Goal: Information Seeking & Learning: Find specific fact

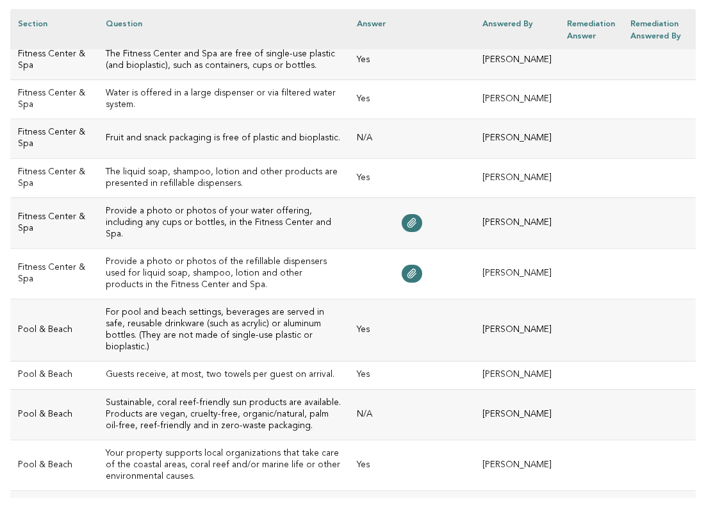
scroll to position [431, 0]
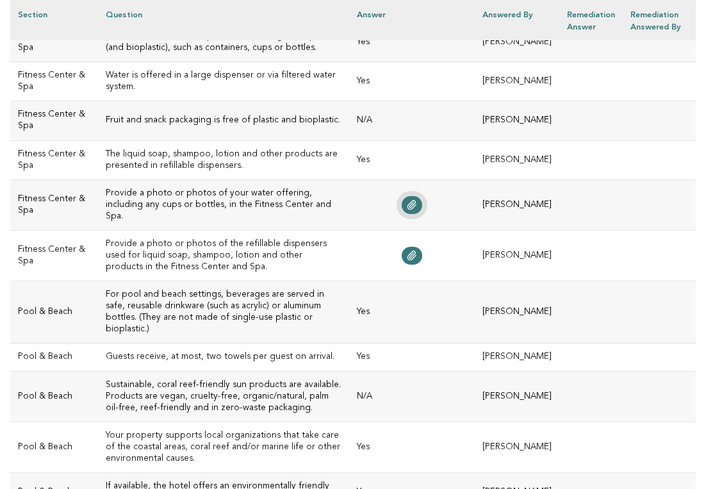
click at [417, 201] on icon at bounding box center [412, 205] width 10 height 10
click at [417, 251] on icon at bounding box center [412, 256] width 10 height 10
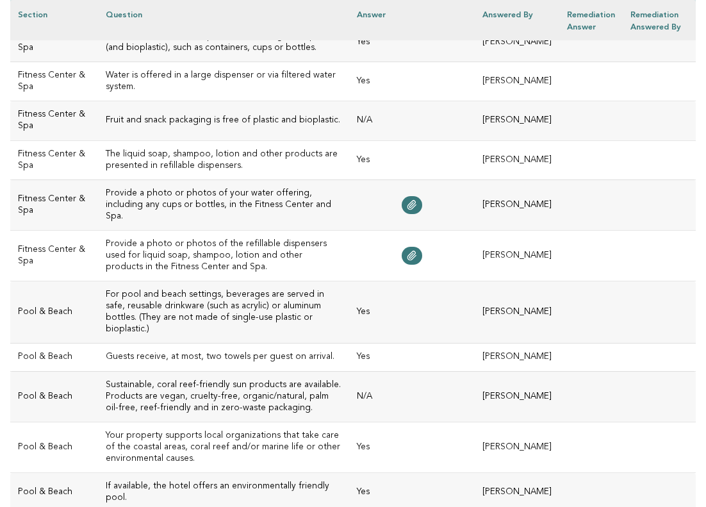
click at [339, 201] on h3 "Provide a photo or photos of your water offering, including any cups or bottles…" at bounding box center [224, 205] width 236 height 35
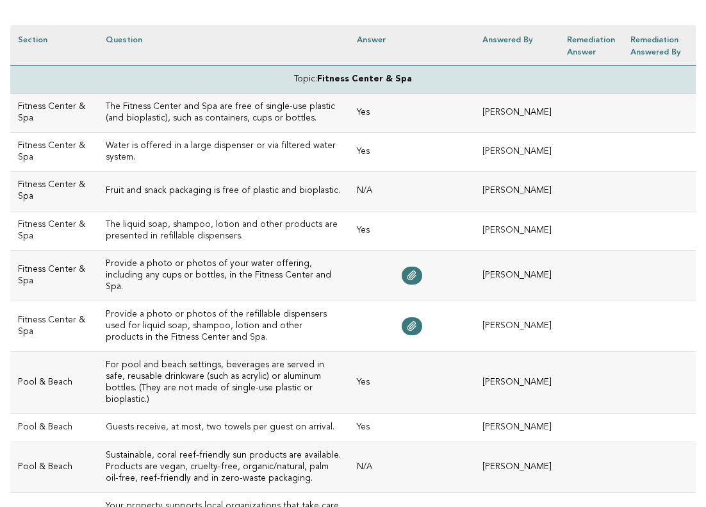
scroll to position [359, 0]
click at [336, 149] on h3 "Water is offered in a large dispenser or via filtered water system." at bounding box center [224, 152] width 236 height 23
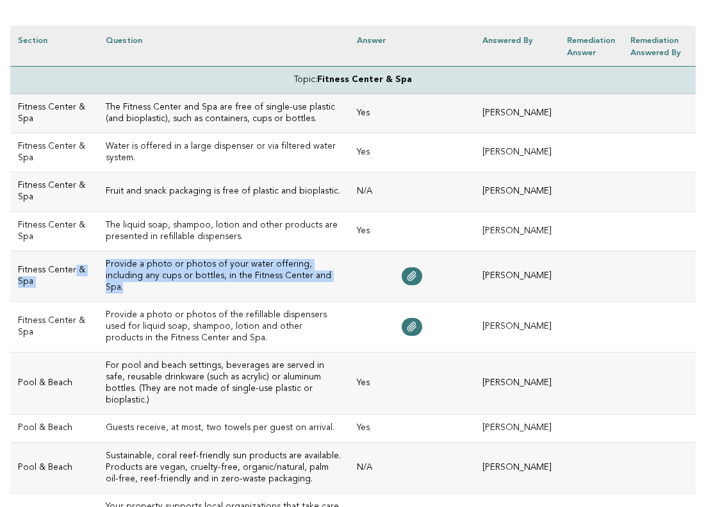
drag, startPoint x: 270, startPoint y: 272, endPoint x: 80, endPoint y: 265, distance: 190.4
click at [80, 265] on tr "Fitness Center & Spa Provide a photo or photos of your water offering, includin…" at bounding box center [353, 276] width 686 height 51
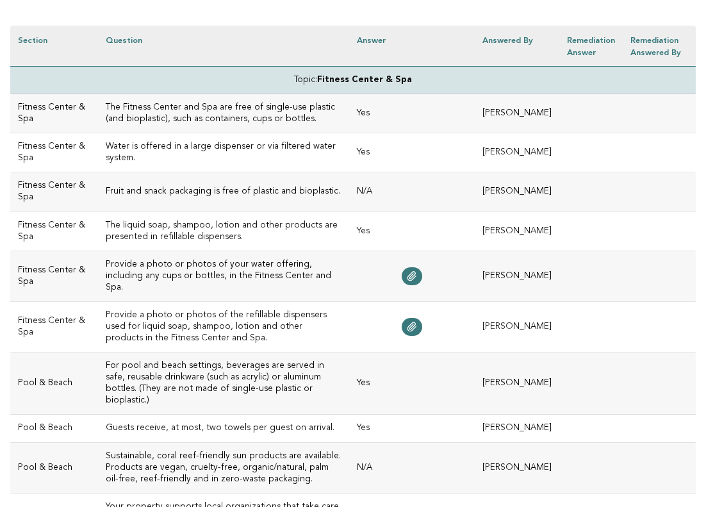
click at [271, 272] on h3 "Provide a photo or photos of your water offering, including any cups or bottles…" at bounding box center [224, 276] width 236 height 35
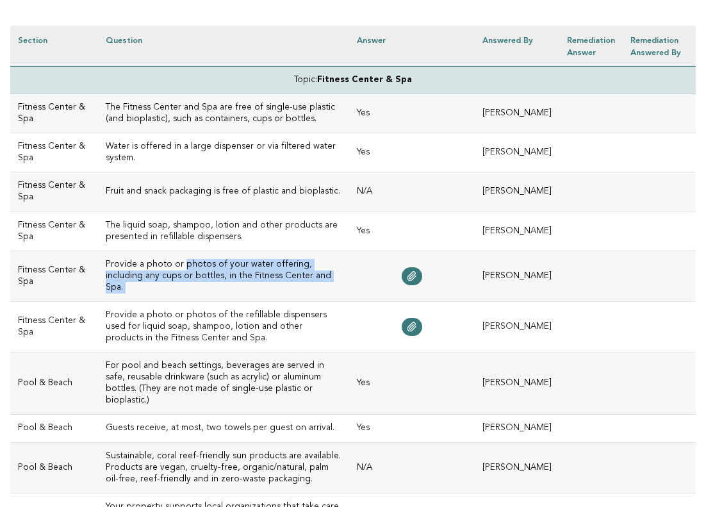
drag, startPoint x: 271, startPoint y: 272, endPoint x: 167, endPoint y: 266, distance: 104.6
click at [167, 266] on h3 "Provide a photo or photos of your water offering, including any cups or bottles…" at bounding box center [224, 276] width 236 height 35
click at [238, 278] on h3 "Provide a photo or photos of your water offering, including any cups or bottles…" at bounding box center [224, 276] width 236 height 35
drag, startPoint x: 271, startPoint y: 272, endPoint x: 94, endPoint y: 256, distance: 178.1
click at [98, 256] on td "Provide a photo or photos of your water offering, including any cups or bottles…" at bounding box center [223, 276] width 251 height 51
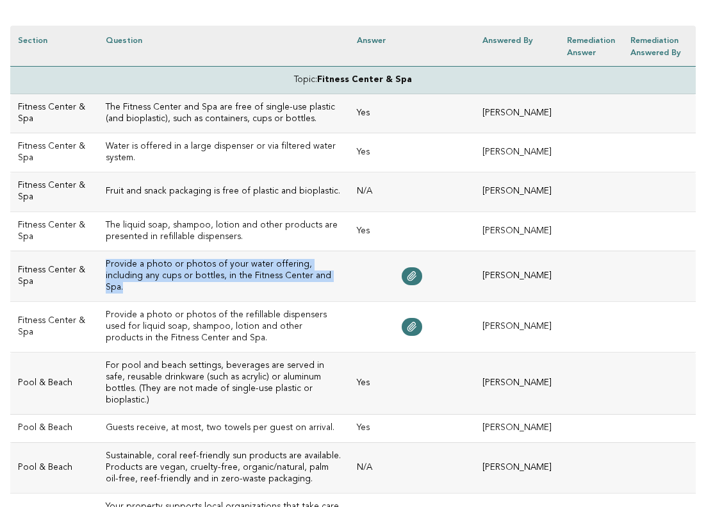
copy h3 "Provide a photo or photos of your water offering, including any cups or bottles…"
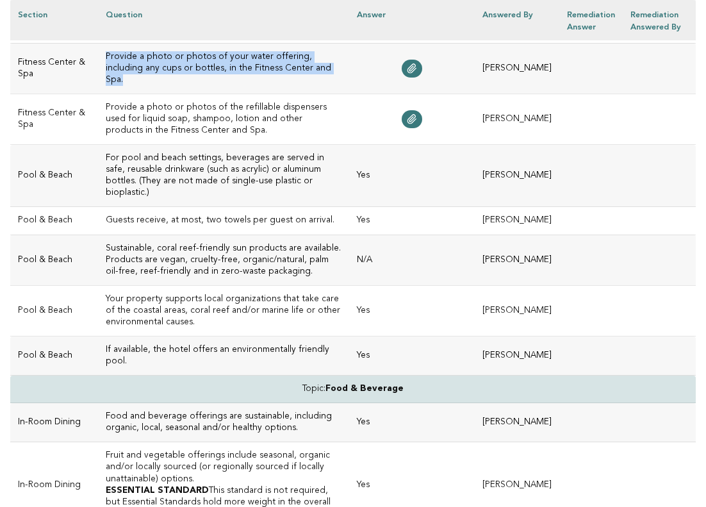
scroll to position [570, 0]
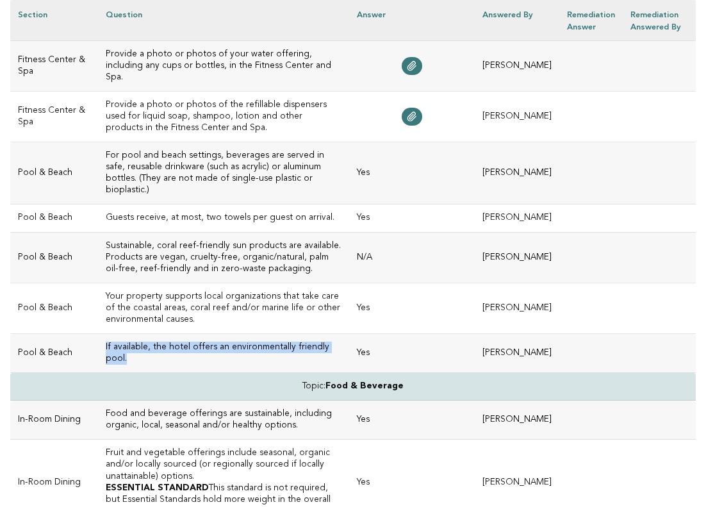
drag, startPoint x: 325, startPoint y: 336, endPoint x: 85, endPoint y: 339, distance: 240.3
click at [98, 339] on td "If available, the hotel offers an environmentally friendly pool." at bounding box center [223, 353] width 251 height 39
copy h3 "If available, the hotel offers an environmentally friendly pool."
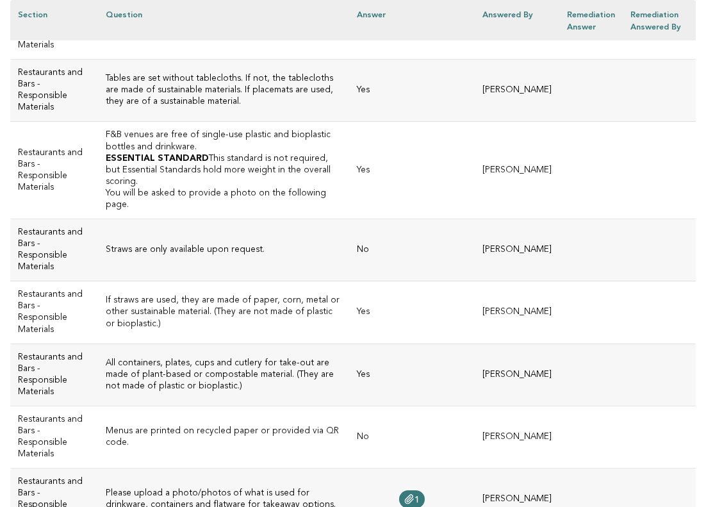
scroll to position [1544, 0]
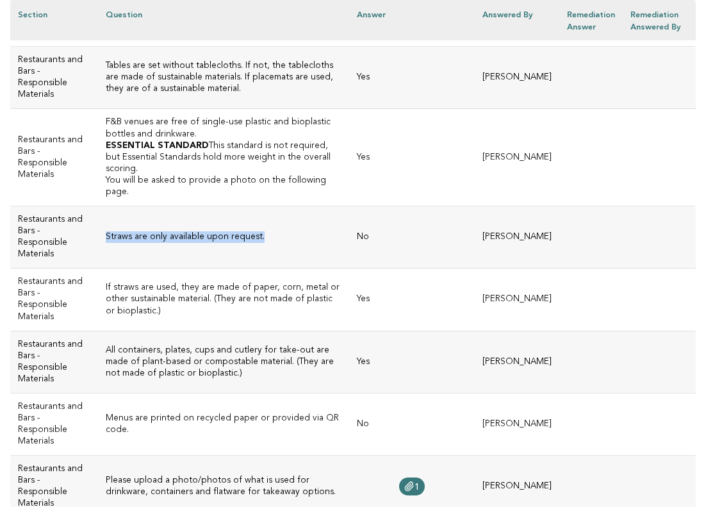
drag, startPoint x: 243, startPoint y: 160, endPoint x: 95, endPoint y: 157, distance: 148.0
click at [98, 206] on td "Straws are only available upon request." at bounding box center [223, 237] width 251 height 62
copy h3 "Straws are only available upon request."
click at [321, 331] on td "All containers, plates, cups and cutlery for take-out are made of plant-based o…" at bounding box center [223, 362] width 251 height 62
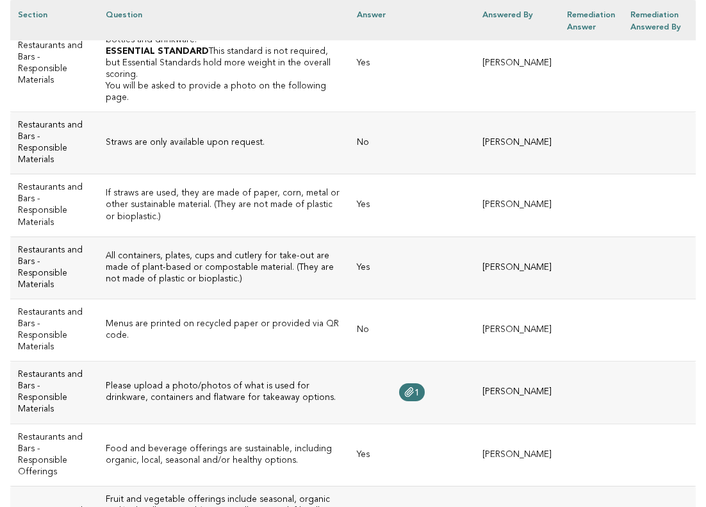
scroll to position [1650, 0]
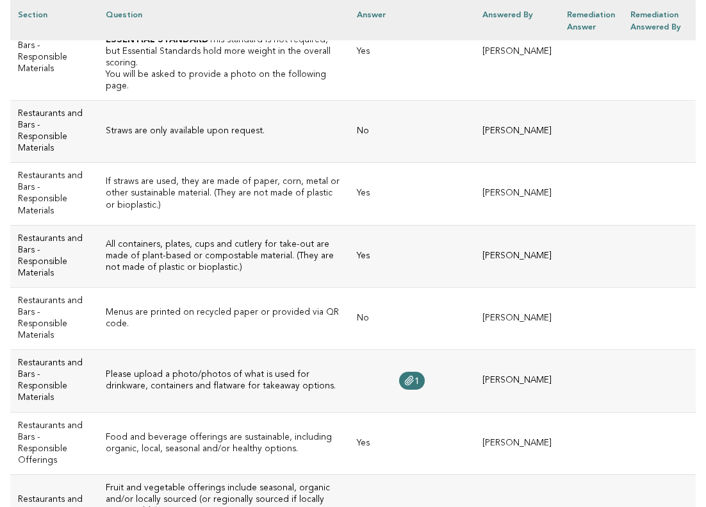
click at [202, 307] on h3 "Menus are printed on recycled paper or provided via QR code." at bounding box center [224, 318] width 236 height 23
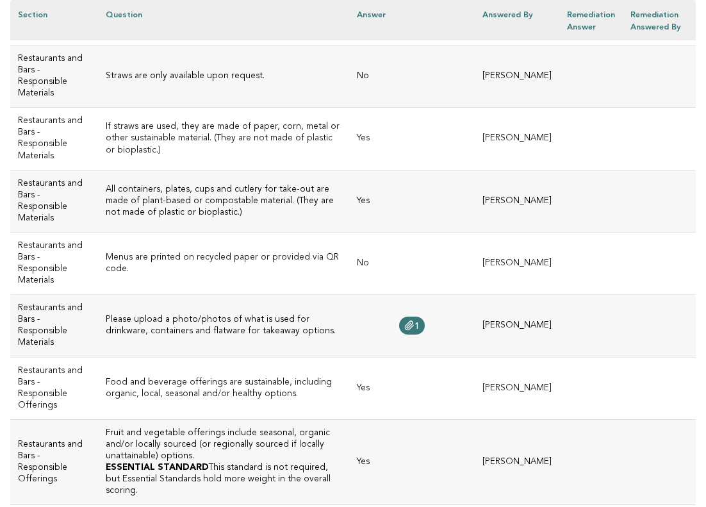
scroll to position [1722, 0]
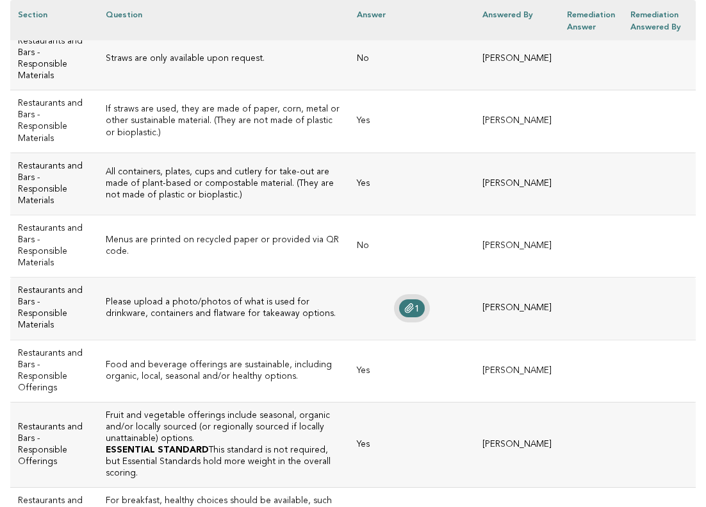
click at [415, 303] on icon at bounding box center [409, 308] width 10 height 10
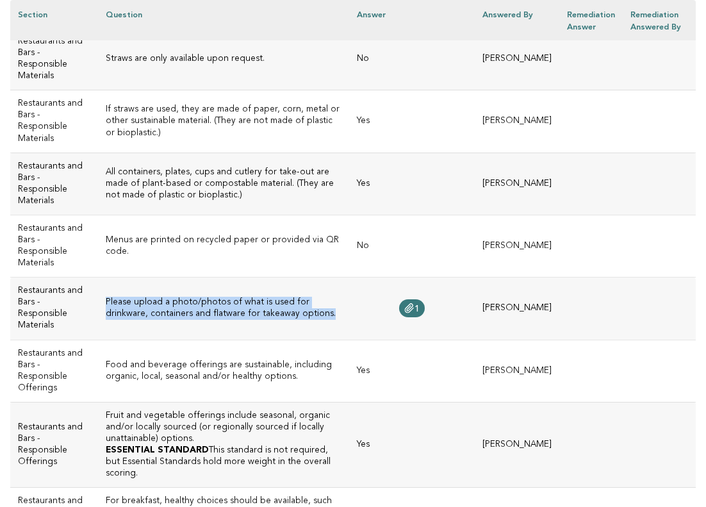
drag, startPoint x: 302, startPoint y: 243, endPoint x: 91, endPoint y: 222, distance: 211.8
click at [106, 297] on h3 "Please upload a photo/photos of what is used for drinkware, containers and flat…" at bounding box center [224, 308] width 236 height 23
copy h3 "Please upload a photo/photos of what is used for drinkware, containers and flat…"
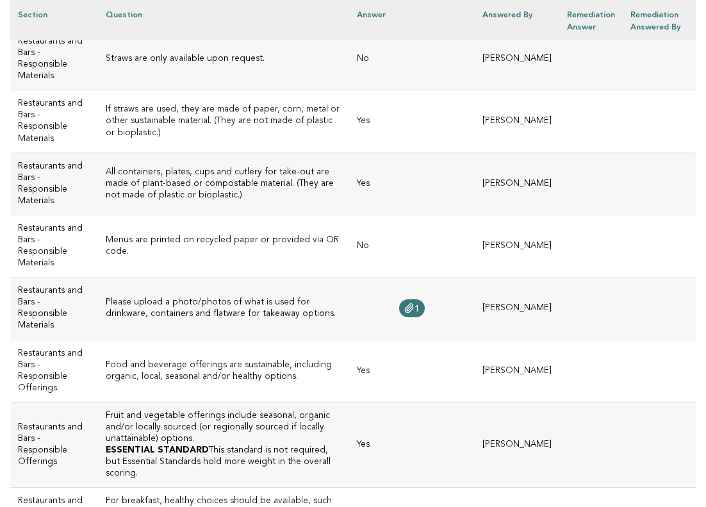
click at [403, 340] on td "Yes" at bounding box center [412, 371] width 126 height 62
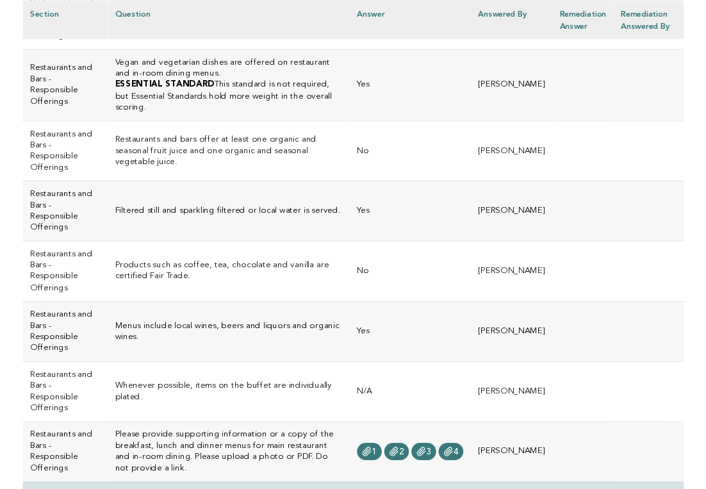
scroll to position [2349, 0]
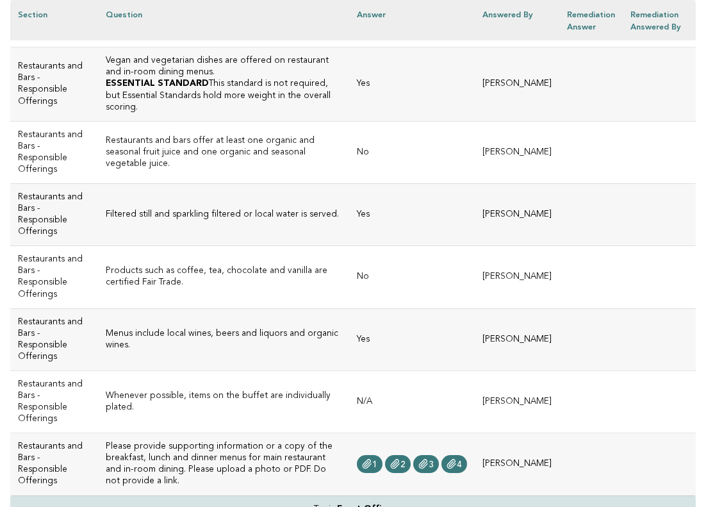
click at [172, 265] on h3 "Products such as coffee, tea, chocolate and vanilla are certified Fair Trade." at bounding box center [224, 276] width 236 height 23
click at [372, 459] on icon at bounding box center [367, 464] width 10 height 10
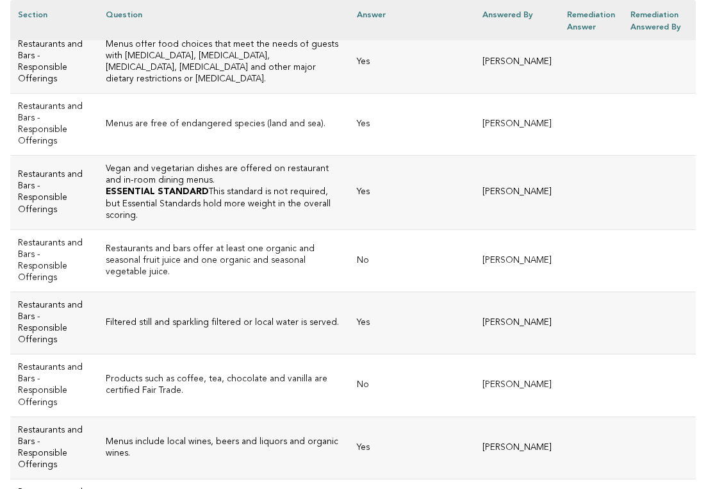
scroll to position [2242, 0]
drag, startPoint x: 119, startPoint y: 294, endPoint x: 89, endPoint y: 275, distance: 35.2
click at [106, 373] on h3 "Products such as coffee, tea, chocolate and vanilla are certified Fair Trade." at bounding box center [224, 384] width 236 height 23
copy h3 "Products such as coffee, tea, chocolate and vanilla are certified Fair Trade."
